Goal: Task Accomplishment & Management: Manage account settings

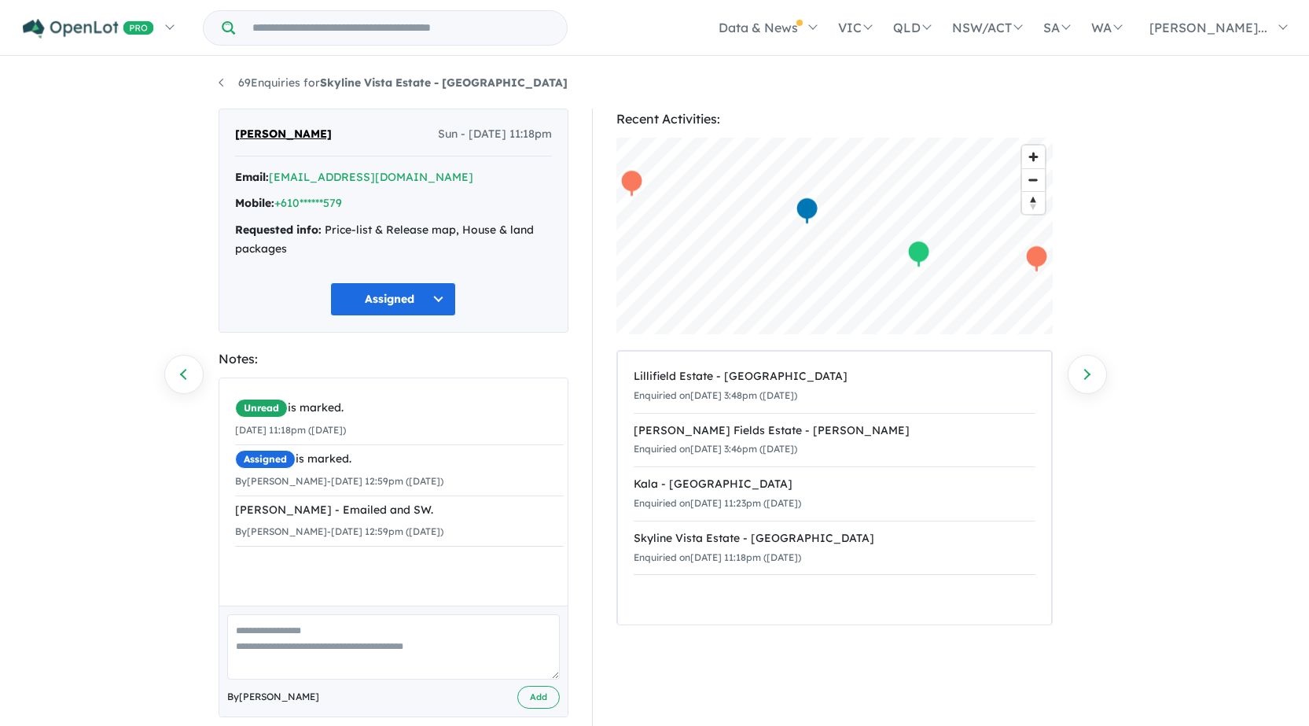
click at [364, 294] on button "Assigned" at bounding box center [393, 299] width 126 height 34
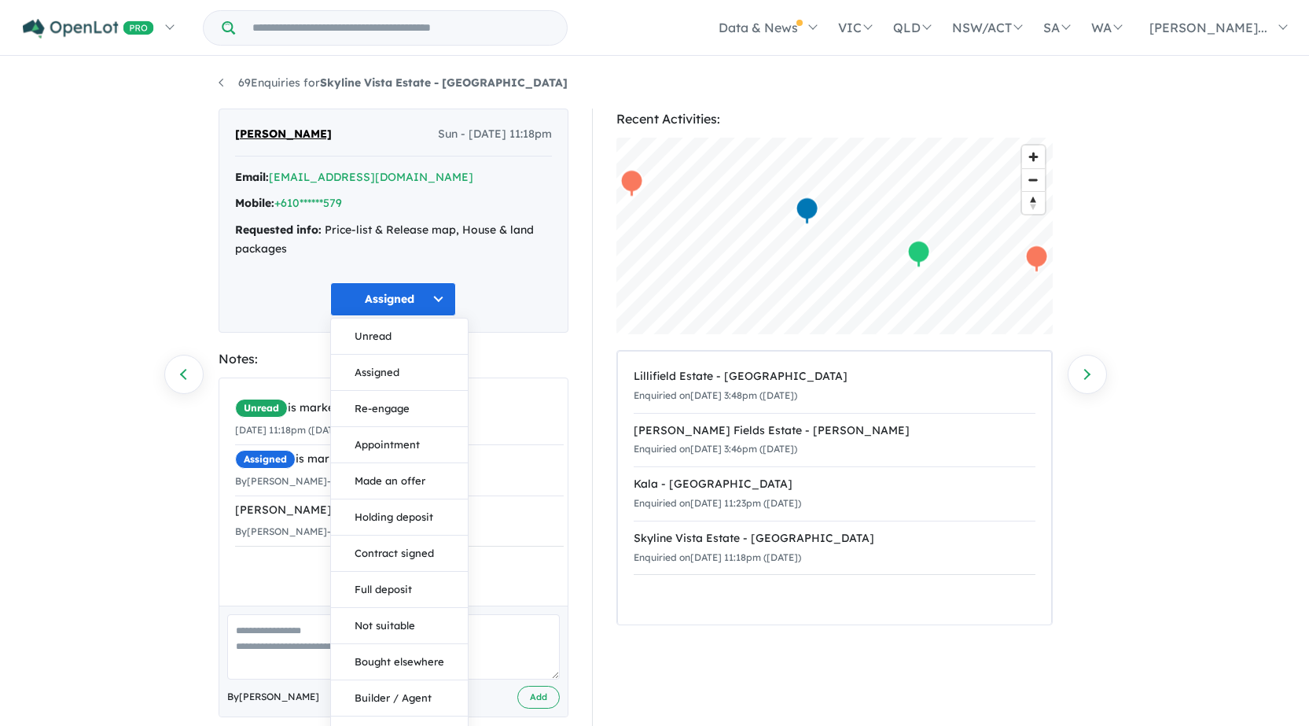
click at [171, 265] on div "69 Enquiries for Skyline Vista Estate - Bunyip Previous enquiry Next enquiry [P…" at bounding box center [654, 393] width 1309 height 670
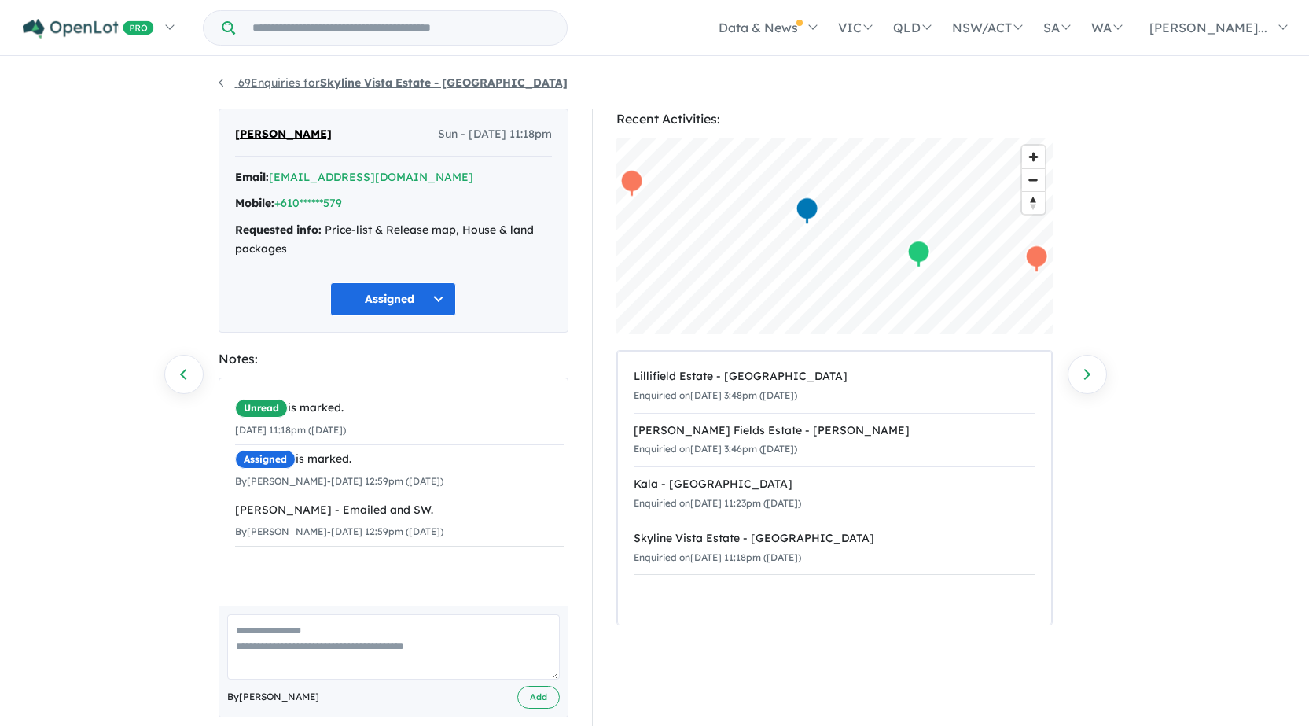
click at [226, 80] on link "69 Enquiries for Skyline Vista Estate - [GEOGRAPHIC_DATA]" at bounding box center [393, 82] width 349 height 14
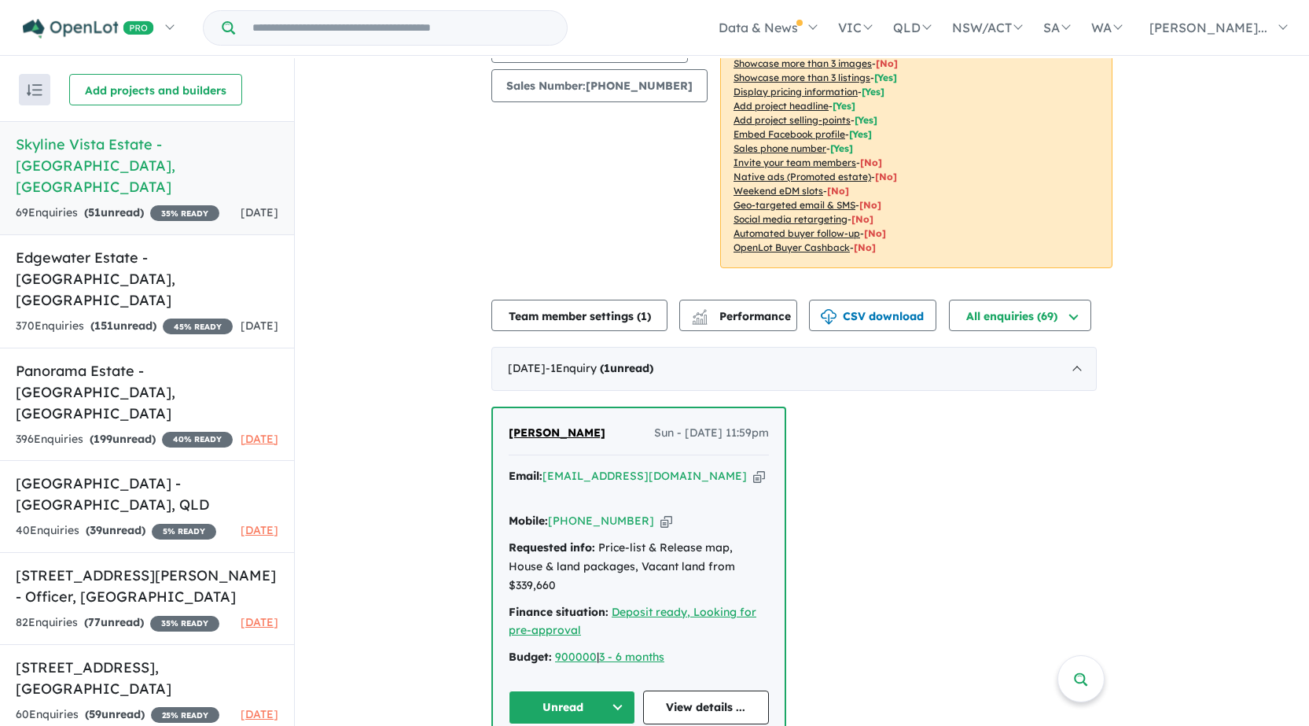
scroll to position [393, 0]
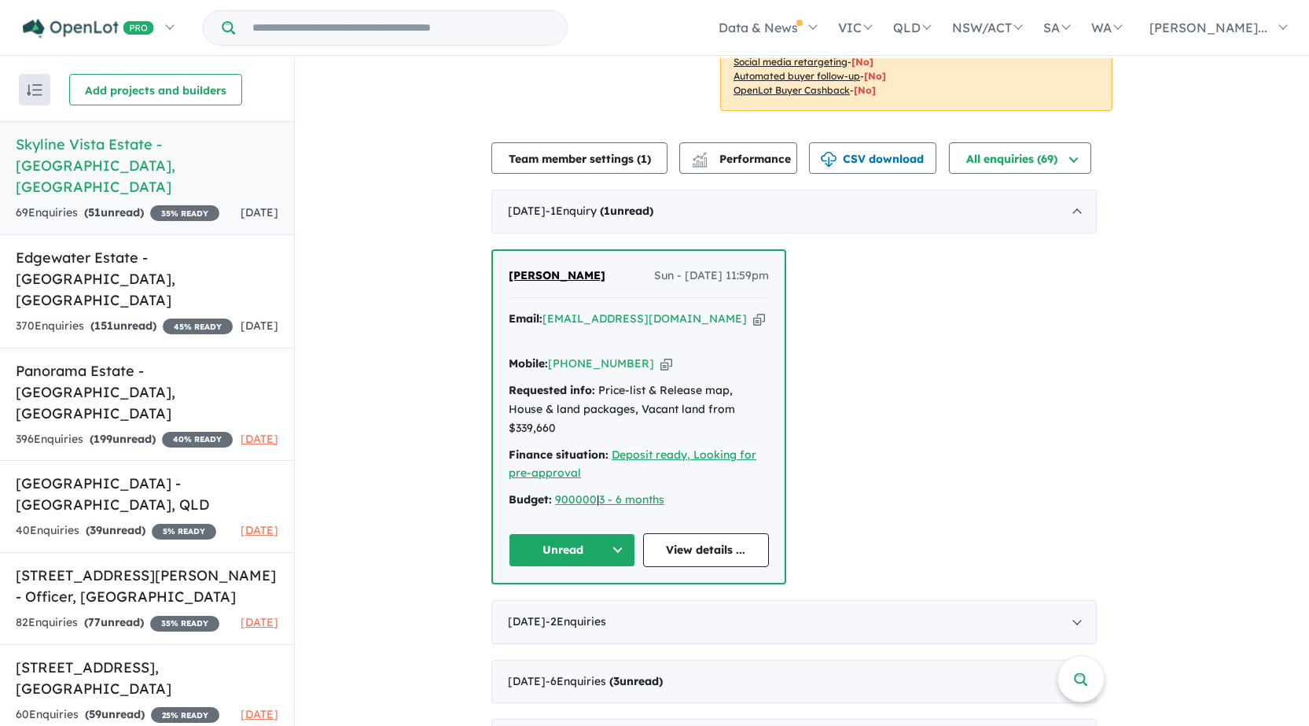
click at [562, 533] on button "Unread" at bounding box center [572, 550] width 127 height 34
click at [551, 605] on button "Assigned" at bounding box center [578, 623] width 137 height 36
click at [701, 320] on div "Email: [EMAIL_ADDRESS][DOMAIN_NAME] Copied!" at bounding box center [639, 329] width 260 height 38
click at [753, 320] on icon "button" at bounding box center [759, 319] width 12 height 17
